Goal: Task Accomplishment & Management: Manage account settings

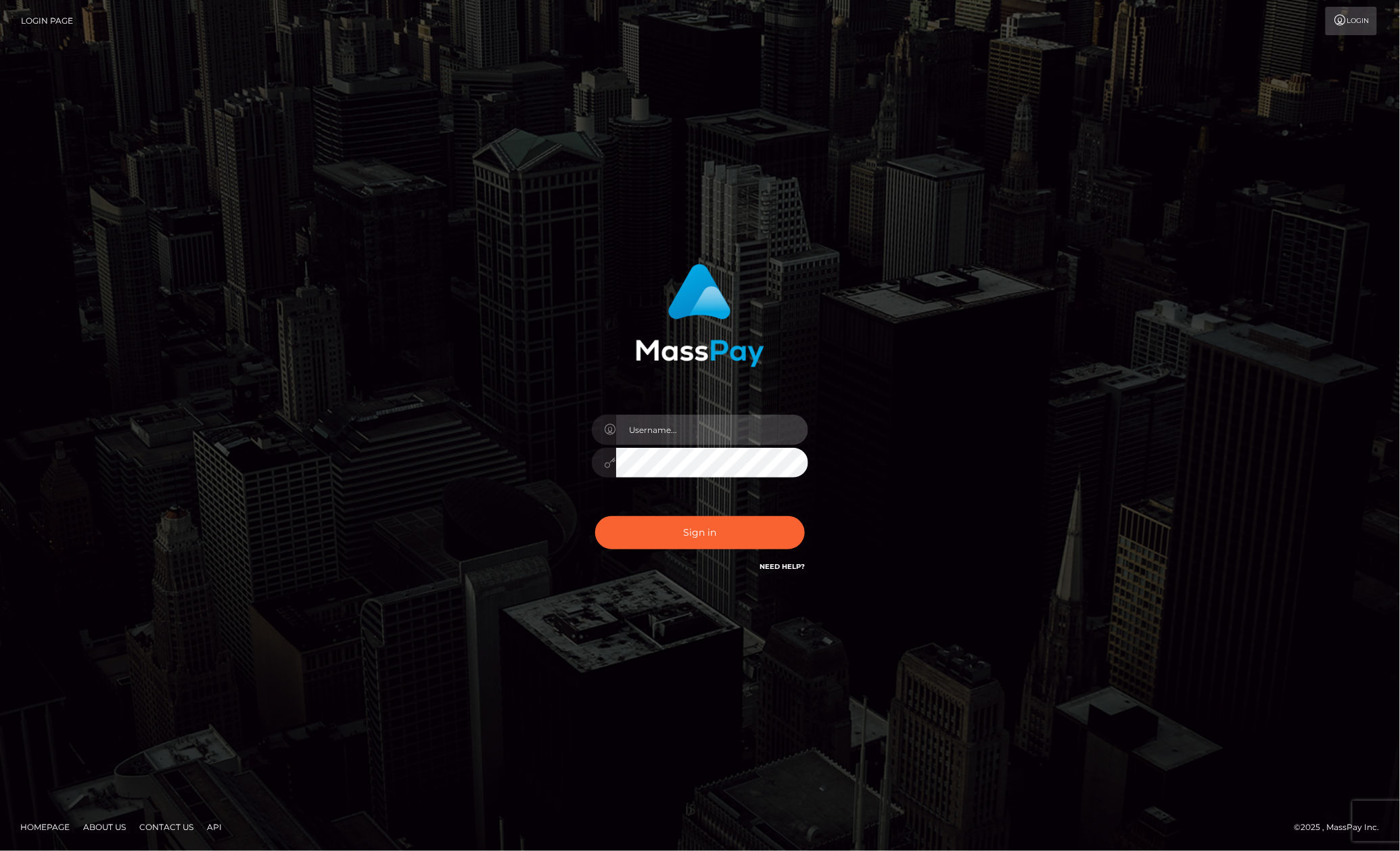
type input "Allen.megabonanza"
click at [718, 535] on button "Sign in" at bounding box center [700, 532] width 210 height 33
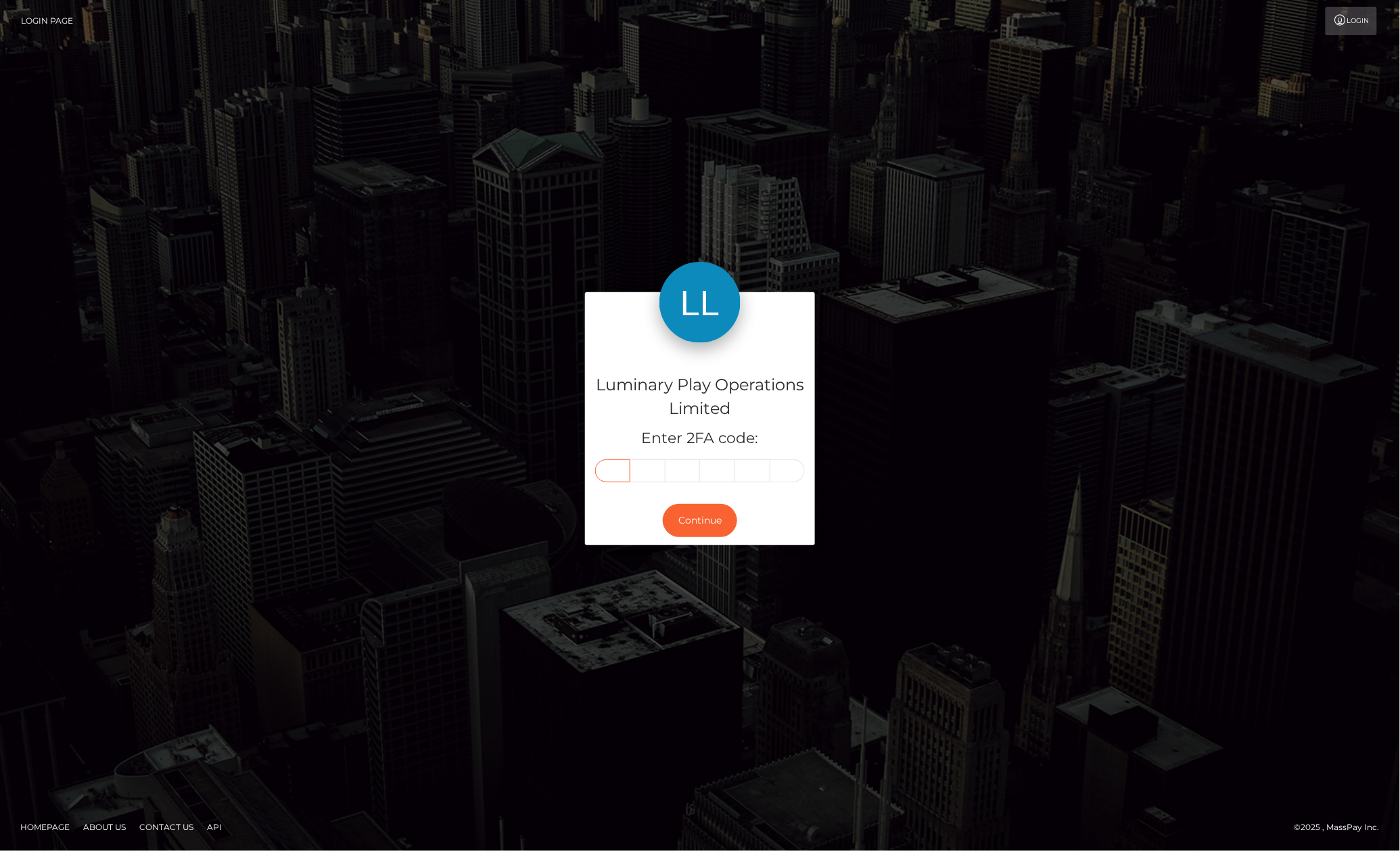
click at [622, 468] on input "text" at bounding box center [612, 470] width 35 height 23
type input "2"
type input "1"
type input "7"
type input "6"
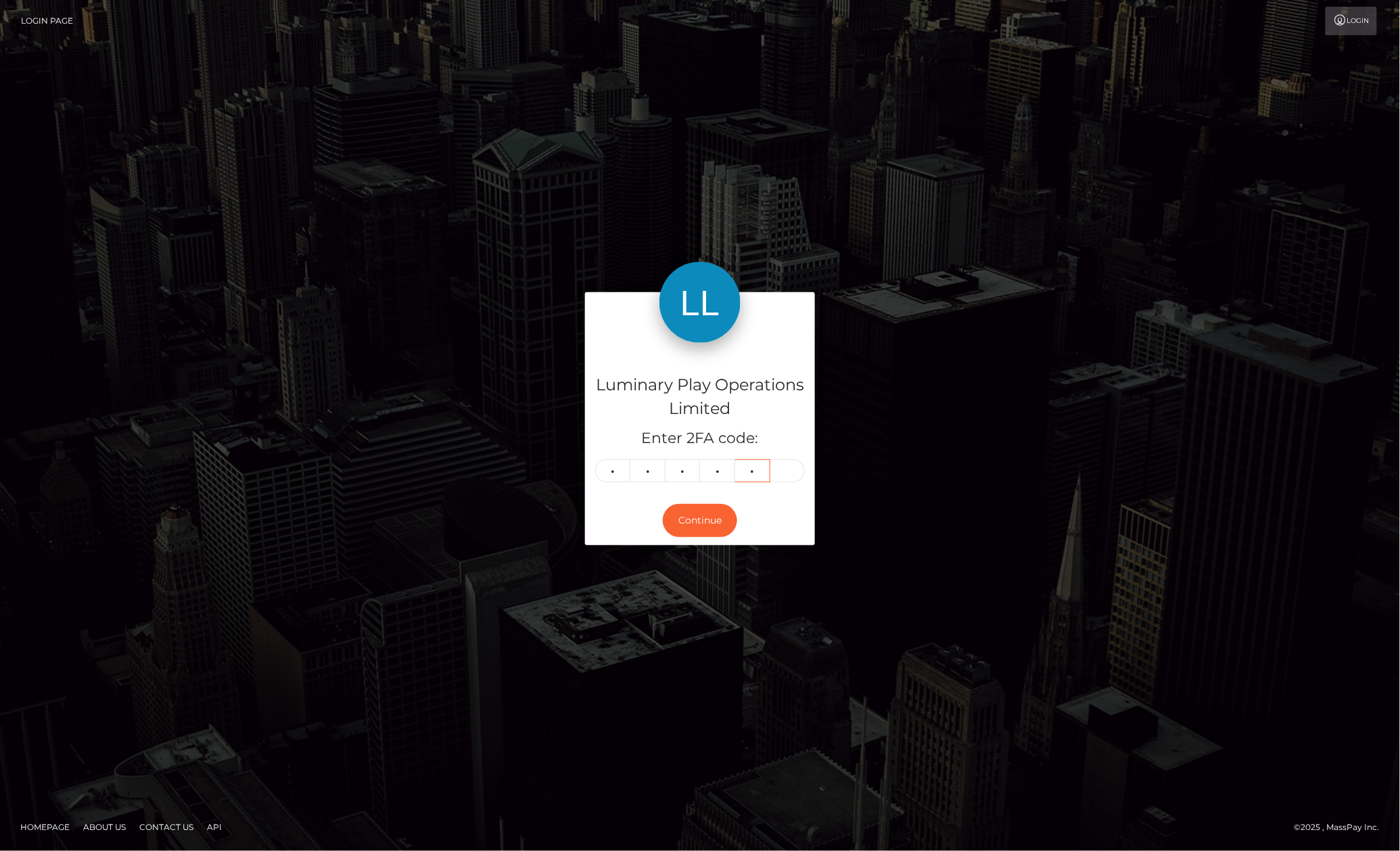
type input "5"
type input "9"
type input "0"
type input "1"
type input "3"
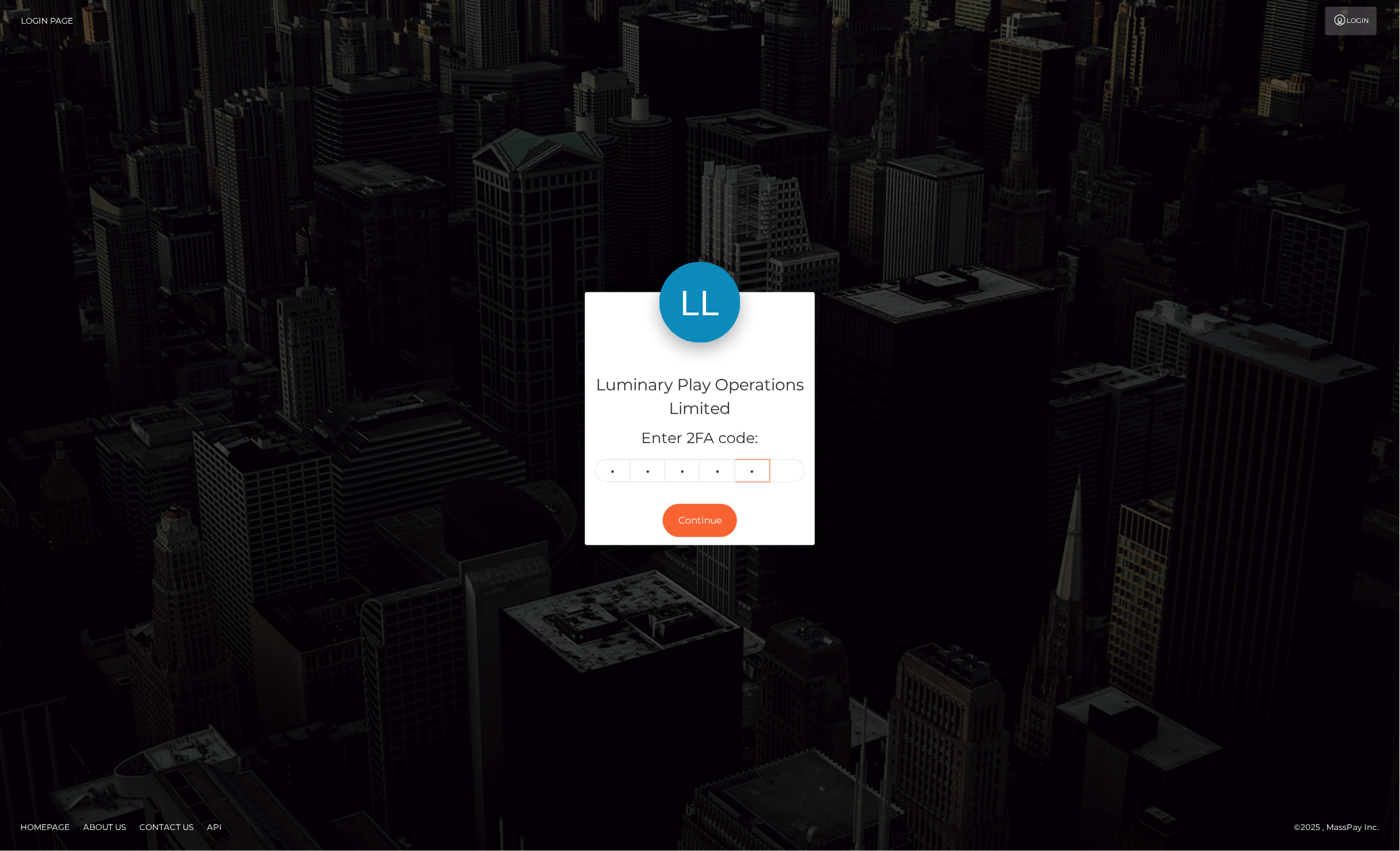
type input "3"
type input "7"
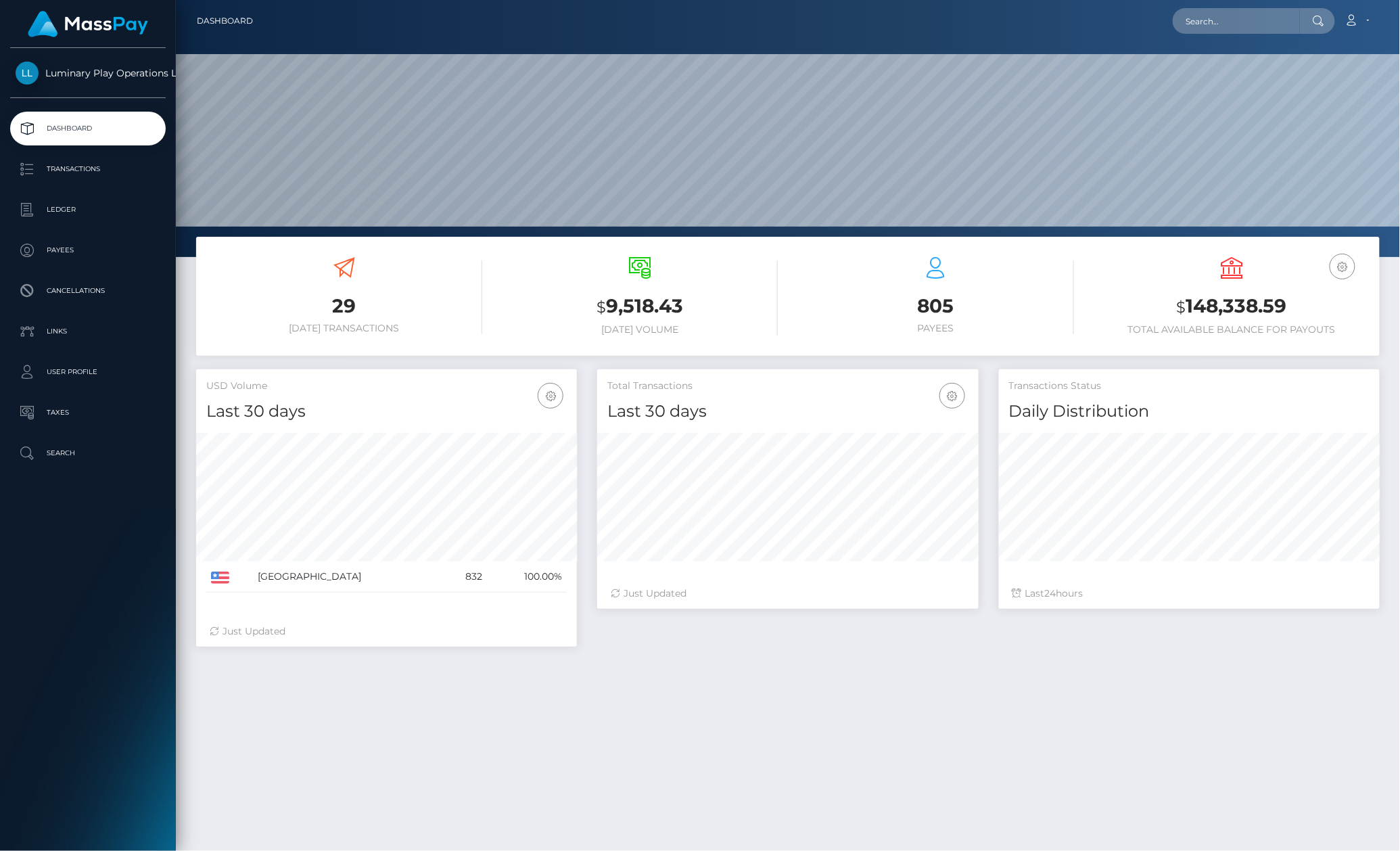
scroll to position [238, 380]
click at [85, 169] on p "Transactions" at bounding box center [88, 169] width 145 height 20
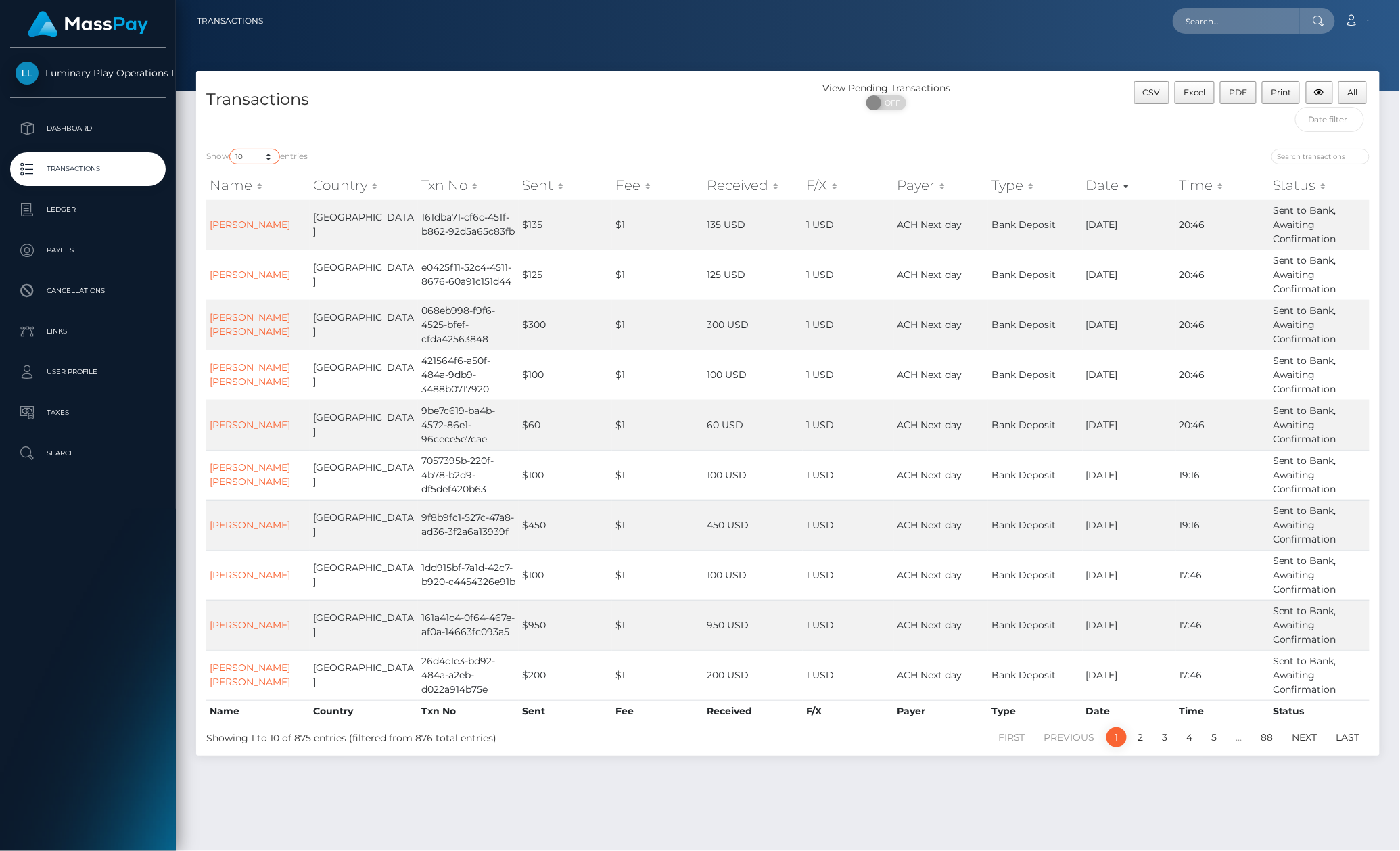
click at [252, 164] on select "10 25 50 100 250 500 1,000 3,500" at bounding box center [254, 156] width 51 height 16
select select "3500"
click at [230, 150] on select "10 25 50 100 250 500 1,000 3,500" at bounding box center [254, 156] width 51 height 16
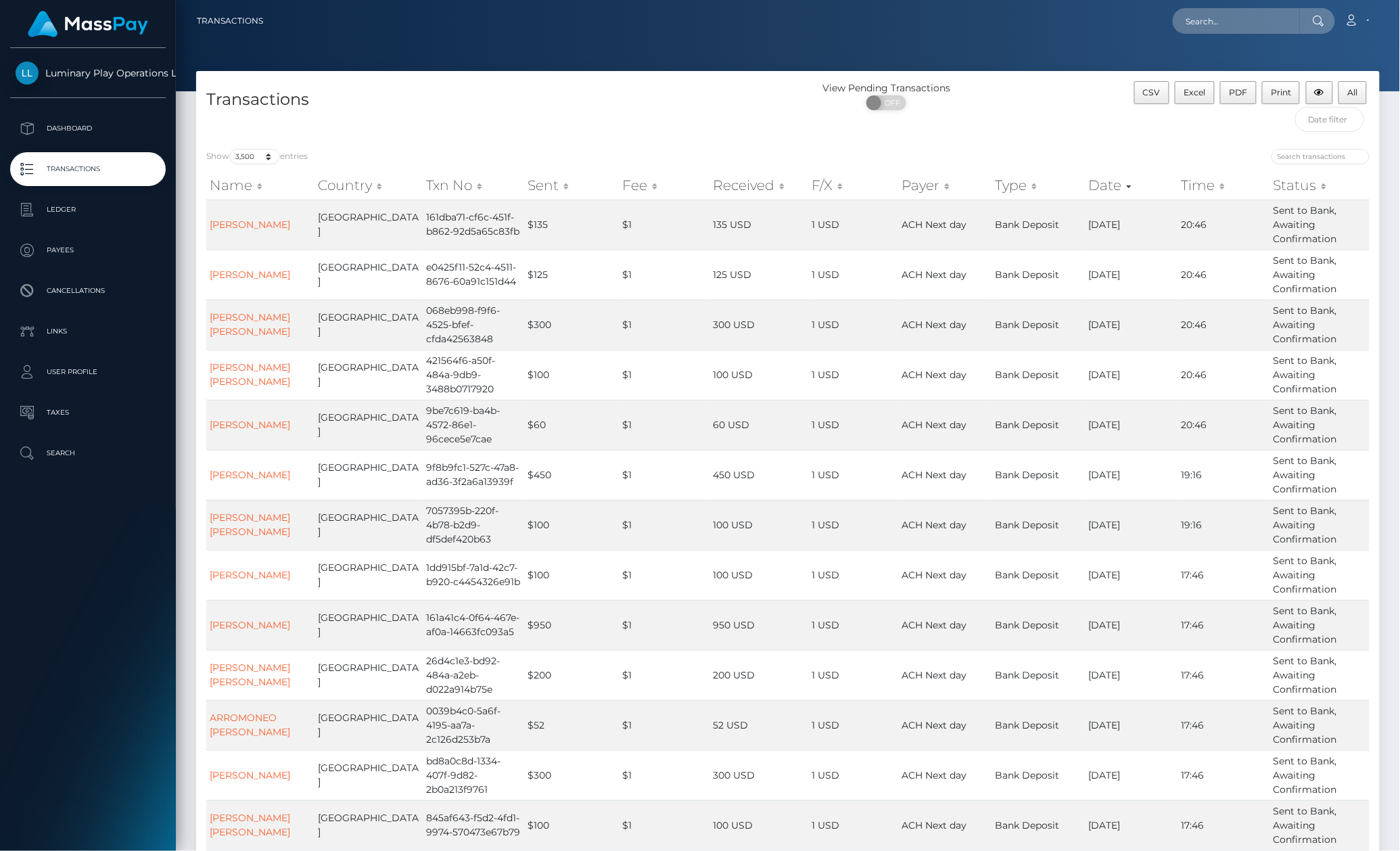
drag, startPoint x: 1026, startPoint y: 108, endPoint x: 1094, endPoint y: 140, distance: 75.2
click at [1028, 108] on div "View Pending Transactions ON OFF" at bounding box center [936, 98] width 296 height 35
click at [1355, 95] on span "All" at bounding box center [1352, 92] width 10 height 10
drag, startPoint x: 778, startPoint y: 19, endPoint x: 880, endPoint y: 106, distance: 134.1
click at [783, 20] on div "Loading... Loading... Account Edit Profile Logout" at bounding box center [827, 21] width 1106 height 29
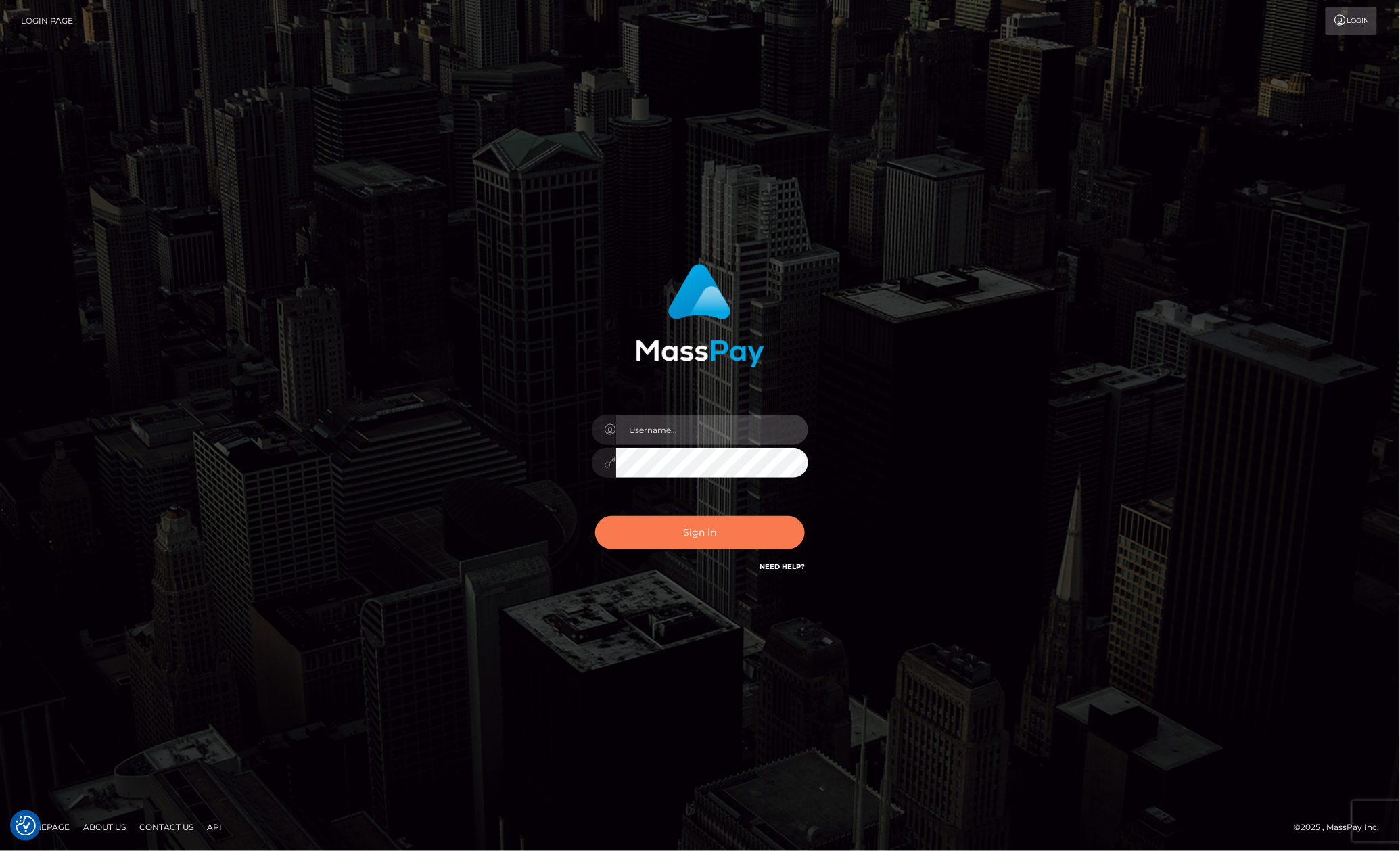
type input "[PERSON_NAME].megabonanza"
click at [672, 529] on button "Sign in" at bounding box center [700, 532] width 210 height 33
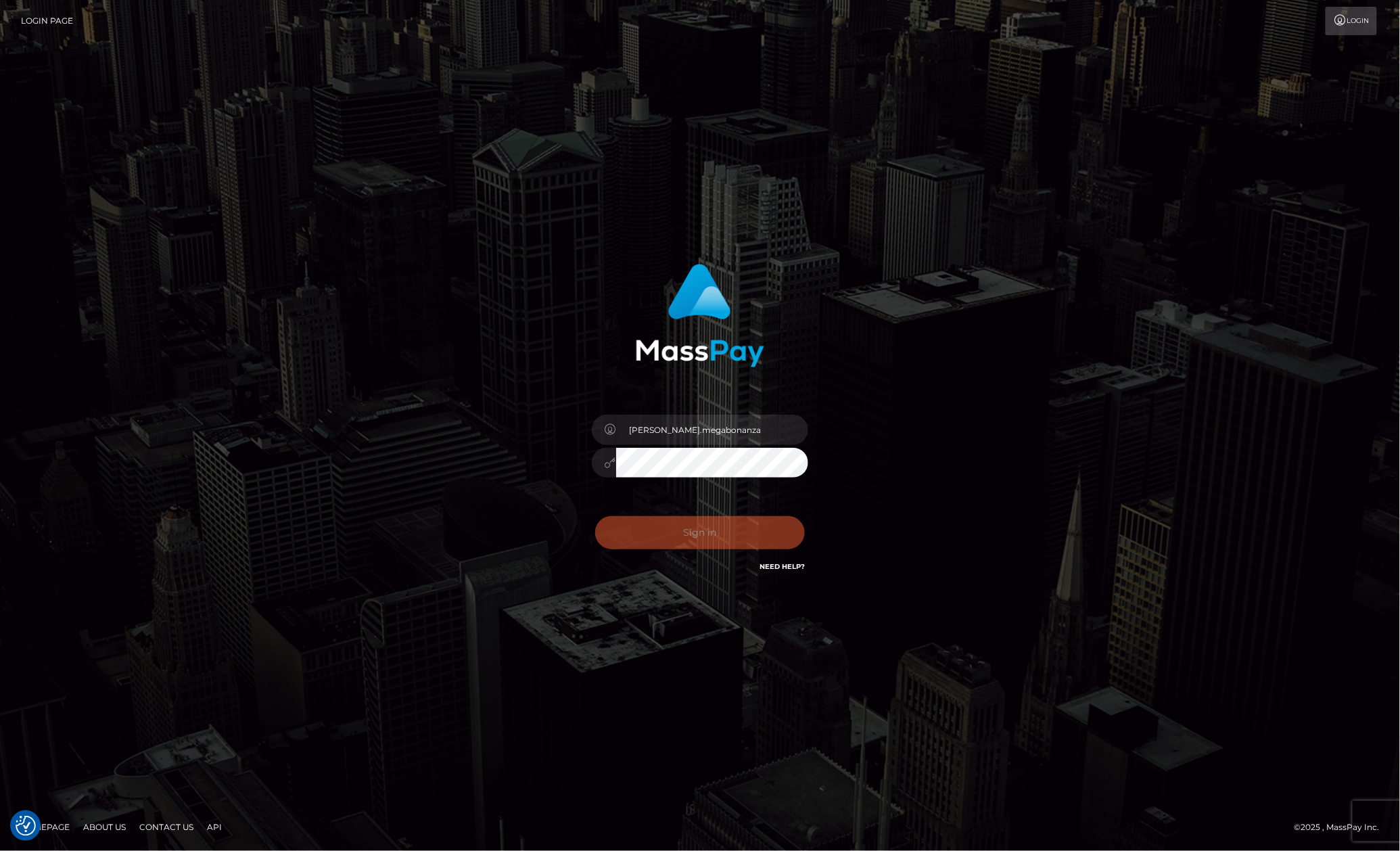
drag, startPoint x: 1234, startPoint y: 341, endPoint x: 1238, endPoint y: 331, distance: 10.8
click at [1232, 344] on div "[PERSON_NAME].megabonanza" at bounding box center [700, 426] width 1400 height 547
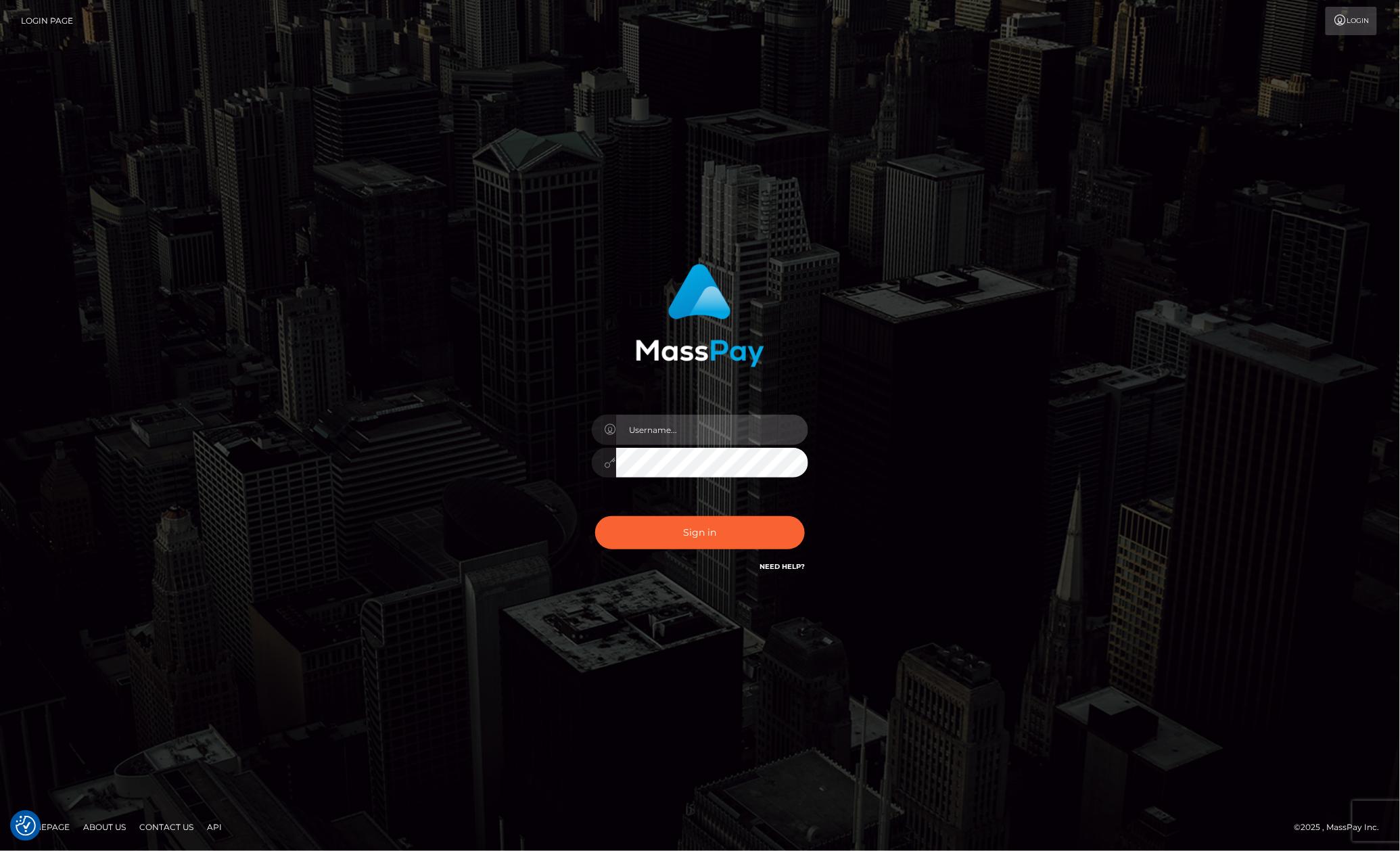
type input "[PERSON_NAME].megabonanza"
click at [612, 493] on div "[PERSON_NAME].megabonanza" at bounding box center [700, 456] width 237 height 103
click at [629, 516] on button "Sign in" at bounding box center [700, 532] width 210 height 33
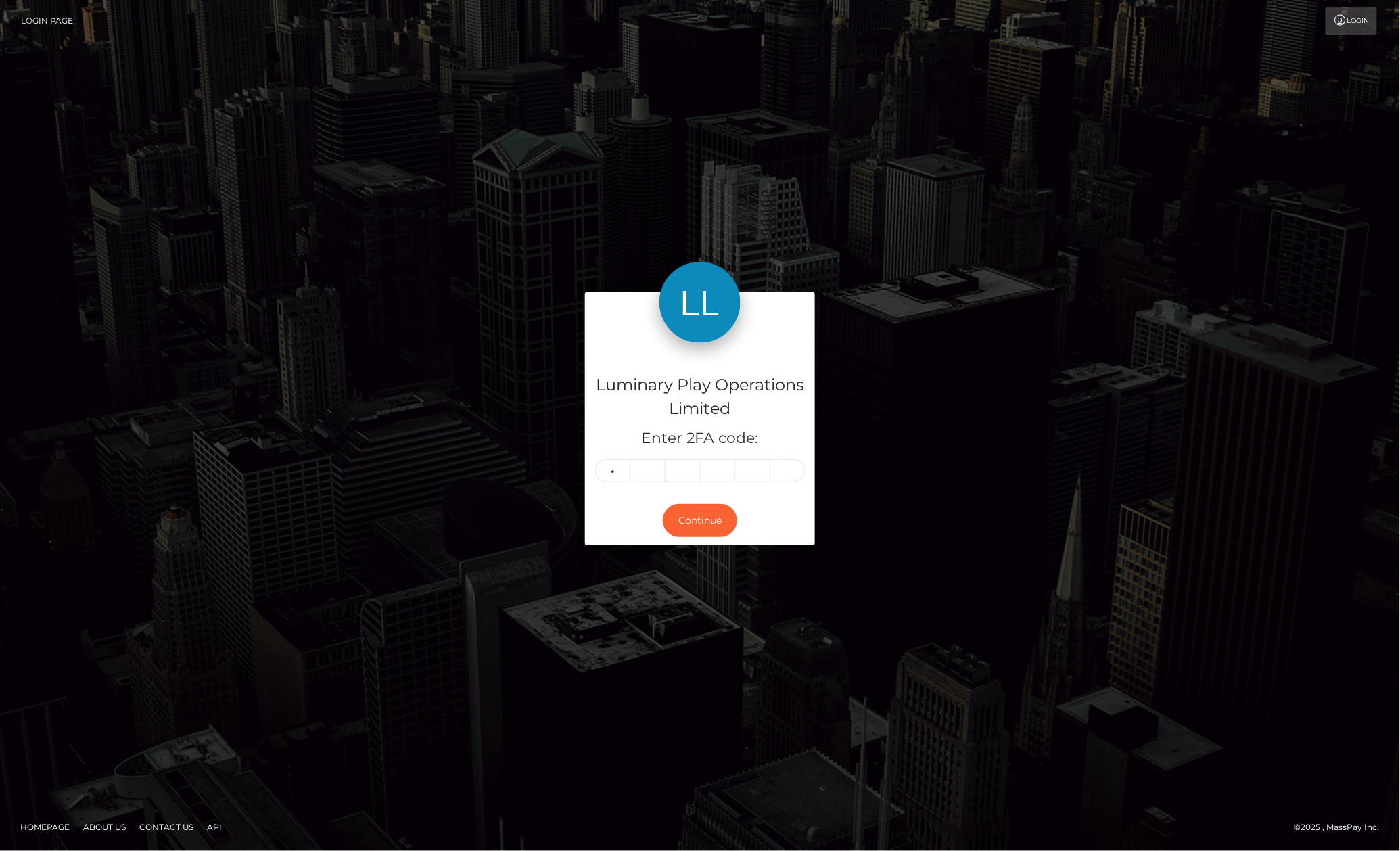
type input "7"
type input "8"
type input "2"
type input "6"
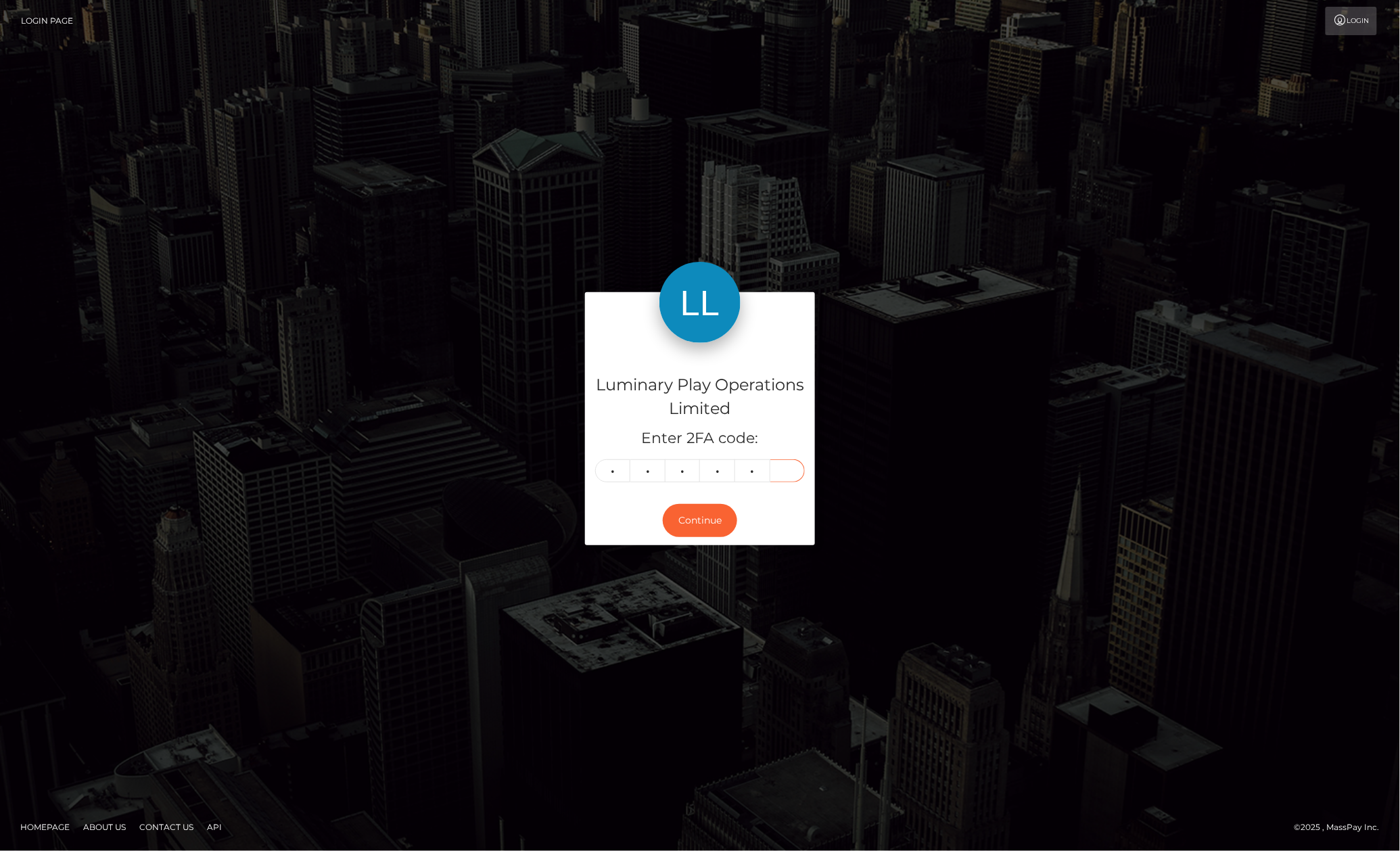
type input "1"
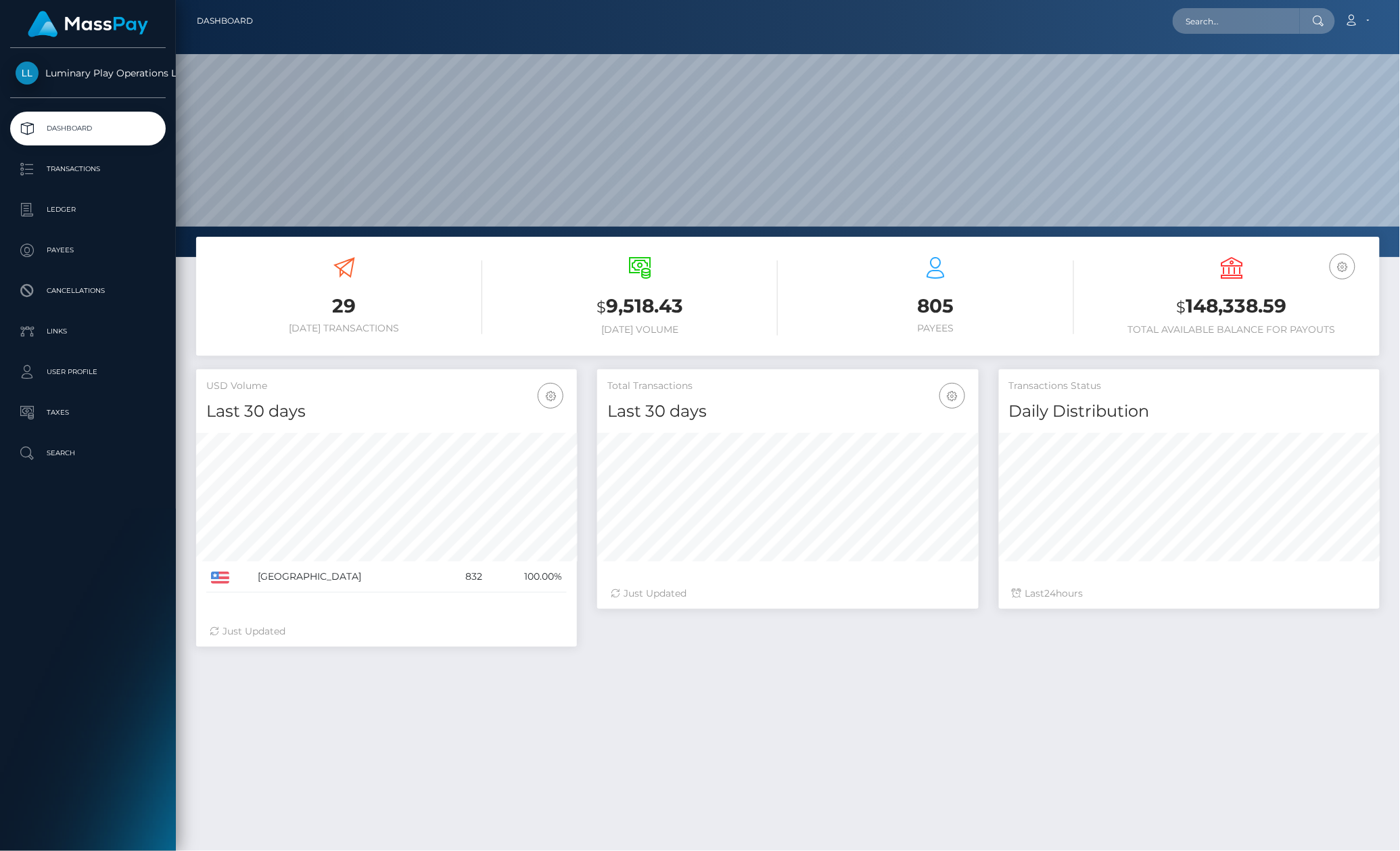
click at [755, 772] on div "29 [DATE] Transactions $ 9,518.43 [DATE] Volume 805" at bounding box center [788, 621] width 1224 height 768
click at [97, 168] on p "Transactions" at bounding box center [88, 169] width 145 height 20
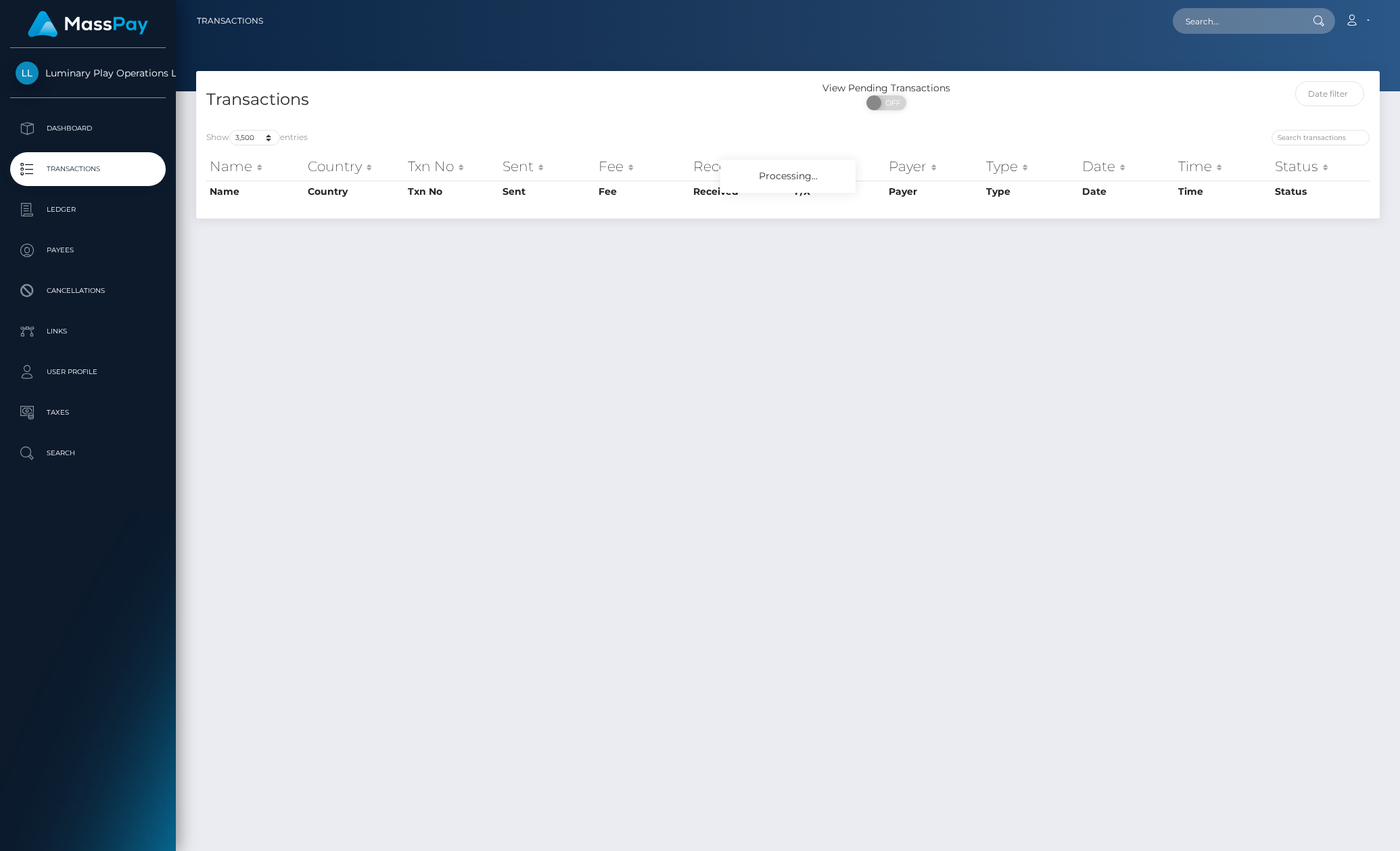
select select "3500"
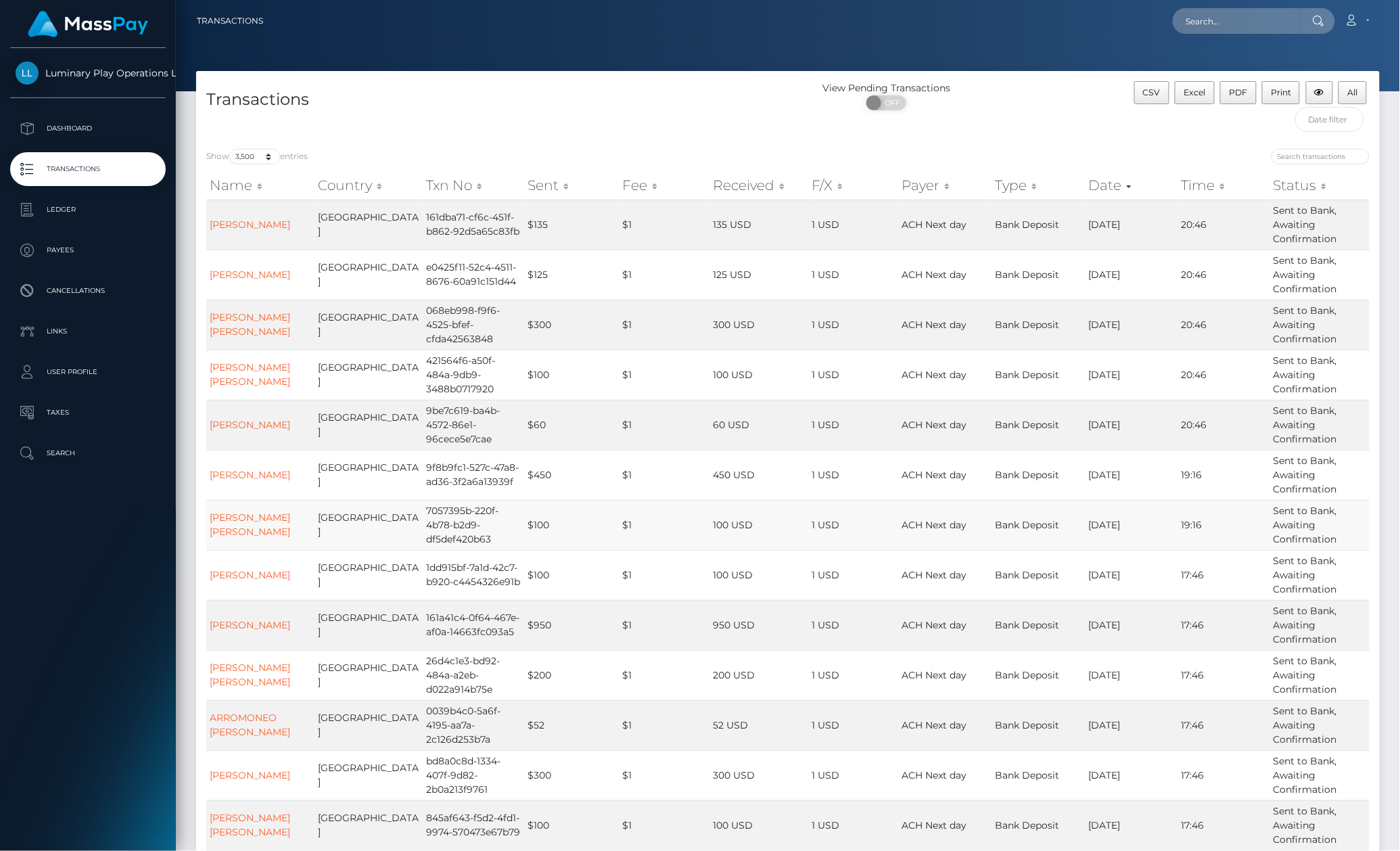
drag, startPoint x: 103, startPoint y: 640, endPoint x: 237, endPoint y: 540, distance: 167.2
click at [103, 640] on div "Luminary Play Operations Limited Dashboard Transactions Ledger Payees Cancellat…" at bounding box center [88, 449] width 176 height 800
click at [261, 157] on select "10 25 50 100 250 500 1,000 3,500" at bounding box center [254, 156] width 51 height 16
click at [230, 150] on select "10 25 50 100 250 500 1,000 3,500" at bounding box center [254, 156] width 51 height 16
click at [625, 123] on div "Transactions" at bounding box center [492, 109] width 592 height 57
